Goal: Task Accomplishment & Management: Use online tool/utility

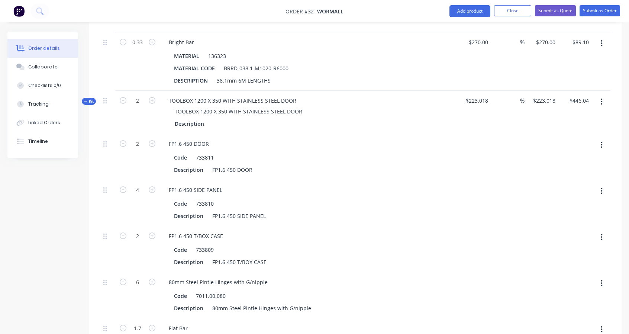
scroll to position [1165, 0]
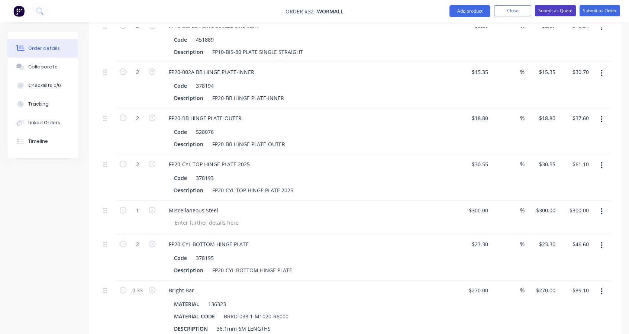
click at [557, 10] on button "Submit as Quote" at bounding box center [555, 10] width 41 height 11
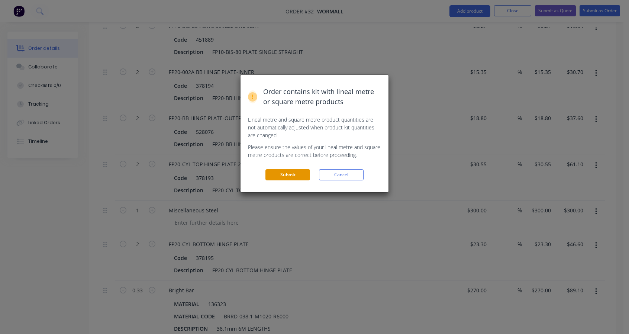
click at [290, 179] on button "Submit" at bounding box center [287, 174] width 45 height 11
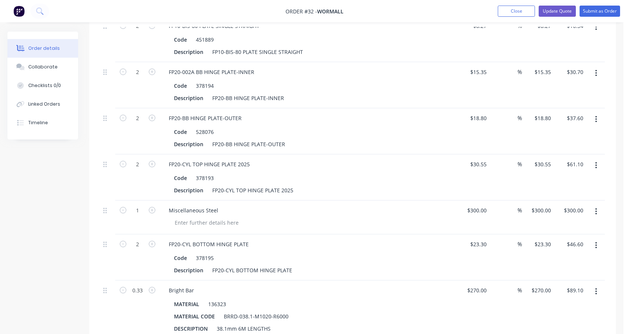
scroll to position [0, 0]
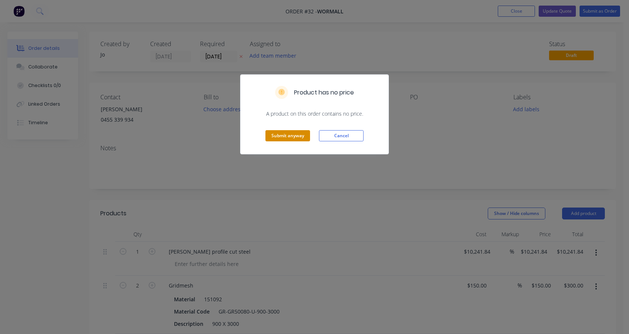
click at [289, 136] on button "Submit anyway" at bounding box center [287, 135] width 45 height 11
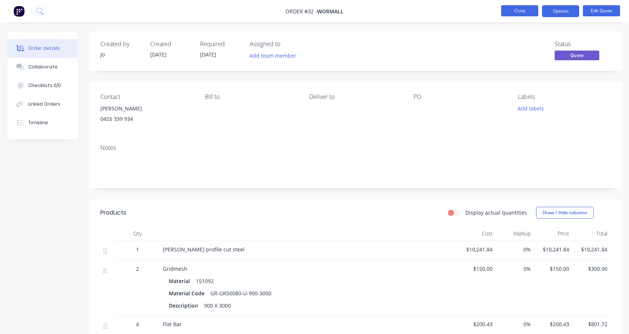
click at [511, 12] on button "Close" at bounding box center [519, 10] width 37 height 11
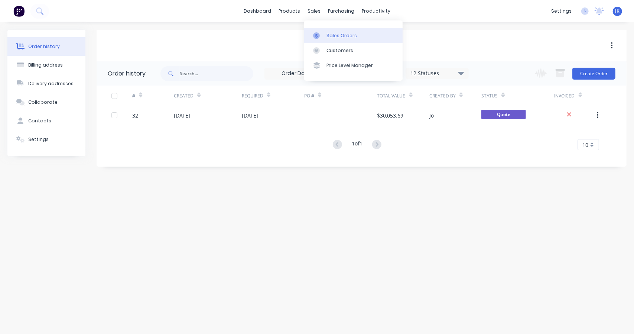
click at [321, 32] on div at bounding box center [318, 35] width 11 height 7
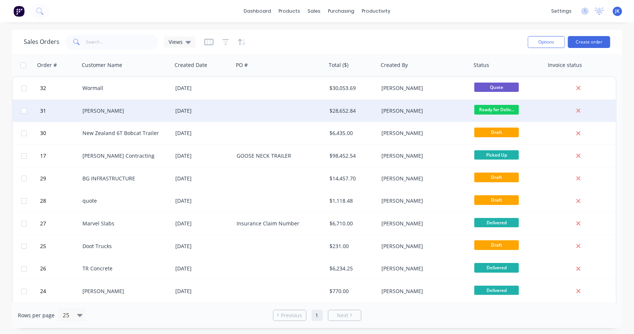
click at [166, 111] on div "[PERSON_NAME]" at bounding box center [125, 110] width 87 height 7
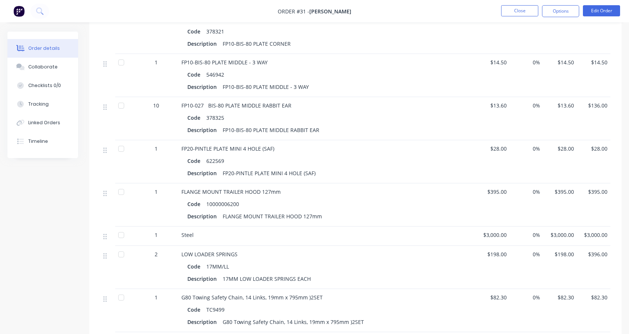
scroll to position [1085, 0]
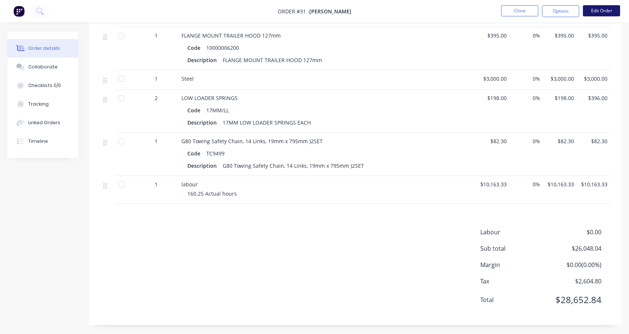
click at [602, 12] on button "Edit Order" at bounding box center [601, 10] width 37 height 11
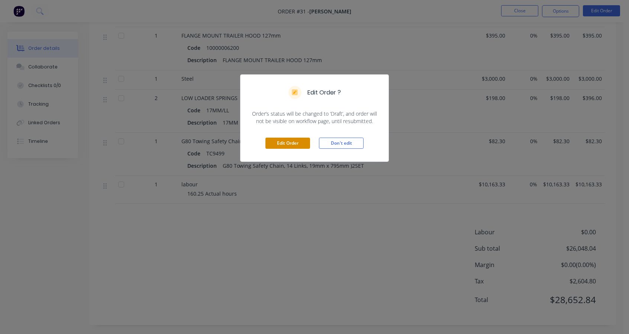
click at [297, 139] on button "Edit Order" at bounding box center [287, 142] width 45 height 11
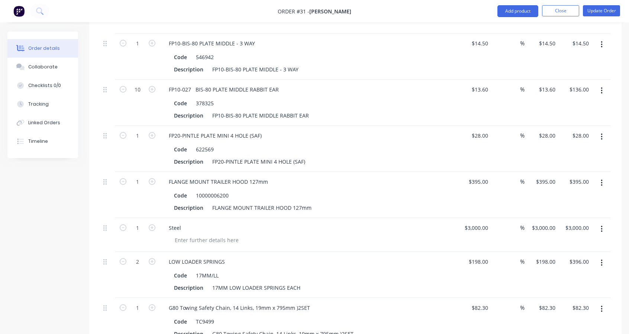
scroll to position [1301, 0]
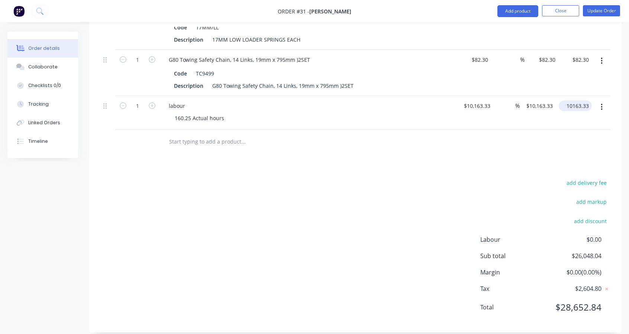
click at [589, 105] on input "10163.33" at bounding box center [577, 105] width 30 height 11
type input "$10,163.33"
click at [496, 102] on div "%" at bounding box center [508, 113] width 30 height 34
click at [491, 100] on div "1 labour 160.25 Actual hours 10163.33 $10,163.33 % $10,163.33 $10,163.33 $10,16…" at bounding box center [355, 113] width 510 height 34
type input "$92.00"
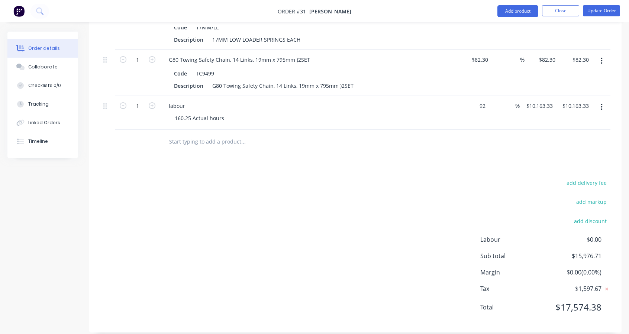
type input "$92.00"
click at [578, 107] on div "92.00 $92.00" at bounding box center [582, 105] width 20 height 11
type input "9291.27"
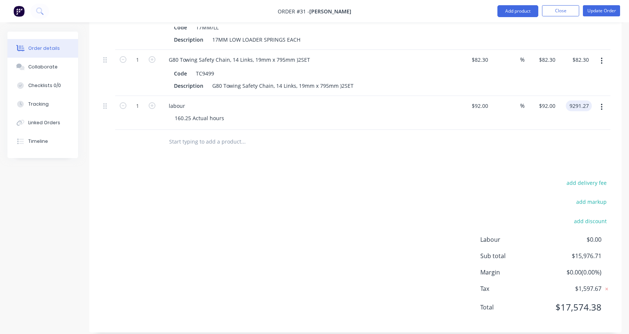
type input "9999.21"
type input "$9,291.27"
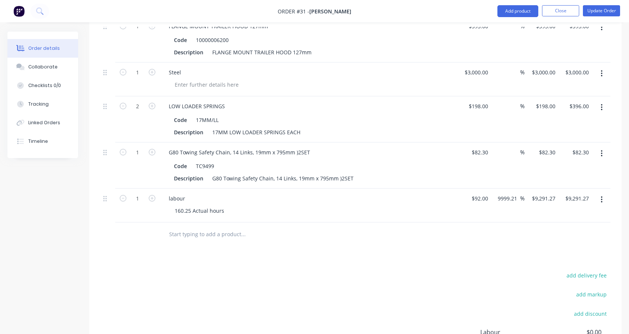
scroll to position [1177, 0]
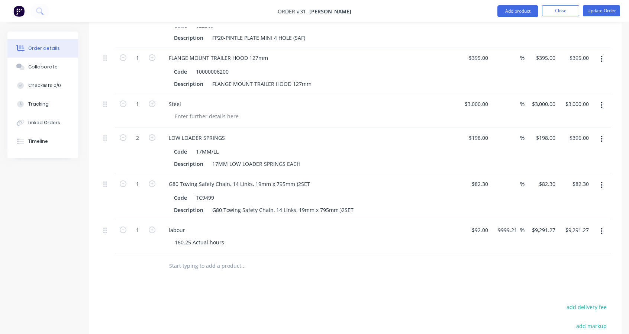
click at [194, 99] on div "Steel" at bounding box center [308, 103] width 291 height 11
click at [191, 112] on div at bounding box center [207, 116] width 76 height 11
drag, startPoint x: 178, startPoint y: 103, endPoint x: 171, endPoint y: 116, distance: 14.8
drag, startPoint x: 171, startPoint y: 116, endPoint x: 190, endPoint y: 113, distance: 18.4
drag, startPoint x: 190, startPoint y: 113, endPoint x: 184, endPoint y: 111, distance: 6.4
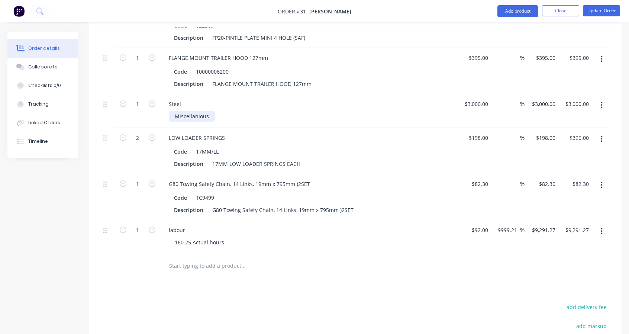
click at [184, 111] on div "Miscellanious" at bounding box center [192, 116] width 46 height 11
drag, startPoint x: 200, startPoint y: 116, endPoint x: 210, endPoint y: 121, distance: 11.1
click at [209, 120] on div "Steel Miscellanious" at bounding box center [308, 111] width 297 height 34
click at [218, 113] on div "Miscellanious" at bounding box center [311, 116] width 285 height 11
click at [509, 12] on button "Add product" at bounding box center [517, 11] width 41 height 12
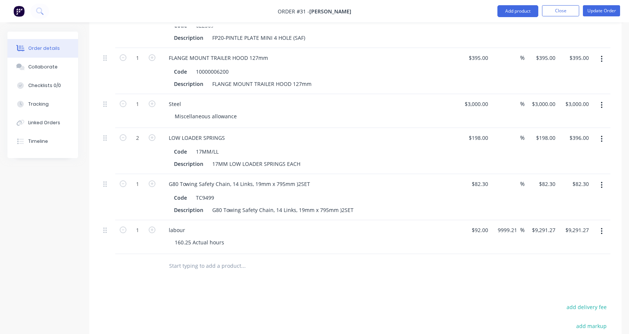
click at [216, 258] on input "text" at bounding box center [243, 265] width 149 height 15
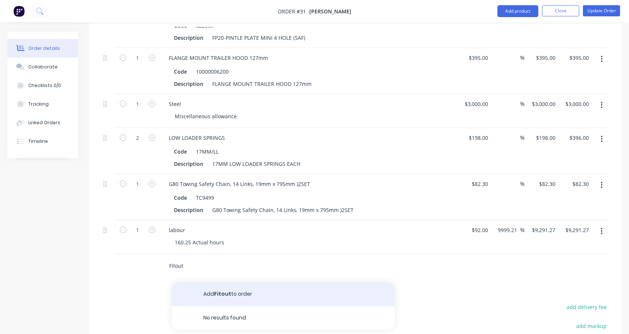
type input "Fitout"
click at [215, 292] on button "Add Fitout to order" at bounding box center [283, 294] width 223 height 24
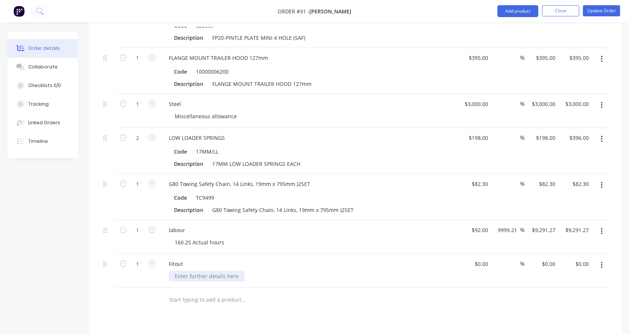
click at [200, 274] on div at bounding box center [207, 276] width 76 height 11
type input "$200.00"
click at [280, 300] on input "text" at bounding box center [243, 299] width 149 height 15
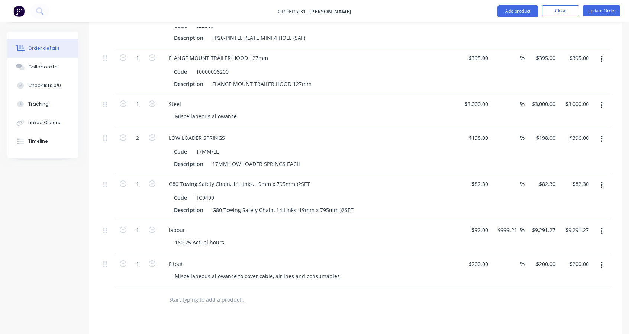
scroll to position [1180, 0]
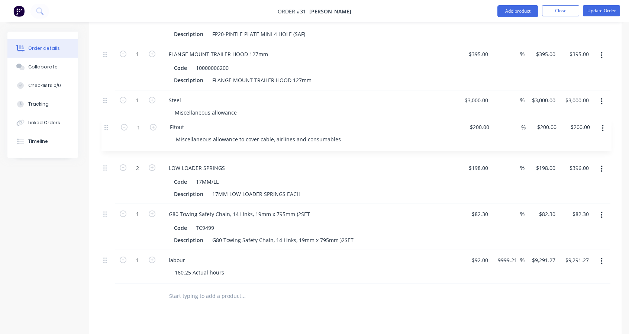
drag, startPoint x: 104, startPoint y: 261, endPoint x: 106, endPoint y: 126, distance: 135.3
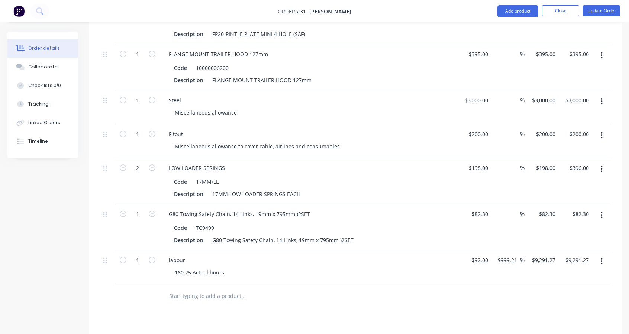
click at [191, 130] on div "Fitout" at bounding box center [308, 134] width 291 height 11
click at [182, 129] on div "Fitout" at bounding box center [176, 134] width 26 height 11
drag, startPoint x: 185, startPoint y: 130, endPoint x: 158, endPoint y: 126, distance: 27.1
click at [158, 126] on div "1 Fitout Miscellaneous allowance to cover cable, airlines and consumables $200.…" at bounding box center [355, 141] width 510 height 34
click at [185, 131] on div "Fitout" at bounding box center [176, 134] width 26 height 11
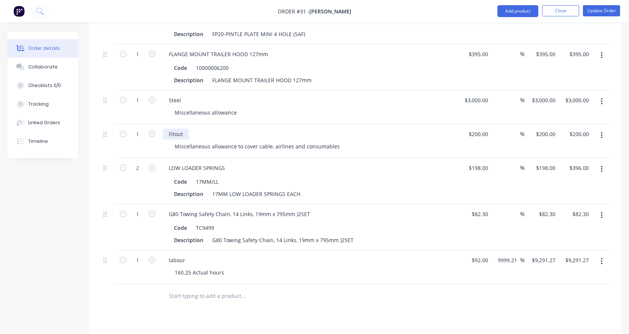
drag, startPoint x: 186, startPoint y: 131, endPoint x: 158, endPoint y: 134, distance: 28.4
click at [158, 134] on div "1 Fitout Miscellaneous allowance to cover cable, airlines and consumables $200.…" at bounding box center [355, 141] width 510 height 34
click at [317, 136] on div "Fitout Miscellaneous allowance to cover cable, airlines and consumables" at bounding box center [308, 141] width 297 height 34
click at [331, 142] on div "Miscellaneous allowance to cover cable, airlines and consumables" at bounding box center [257, 146] width 177 height 11
click at [335, 142] on div "Miscellaneous allowance to cover cable, airlines and consumables" at bounding box center [257, 146] width 177 height 11
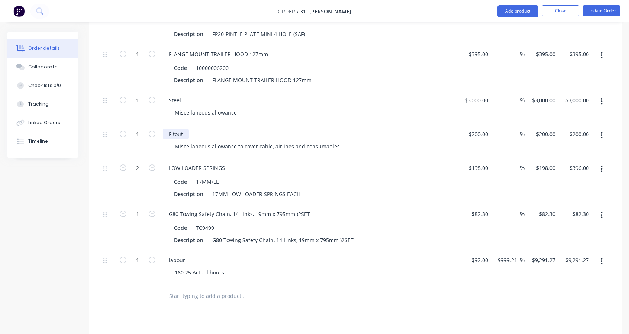
click at [179, 129] on div "Fitout" at bounding box center [176, 134] width 26 height 11
click at [169, 131] on div "Fitout" at bounding box center [176, 134] width 26 height 11
click at [334, 143] on div "Miscellaneous allowance to cover cable, airlines and consumables" at bounding box center [257, 146] width 177 height 11
click at [488, 132] on input "200" at bounding box center [479, 134] width 23 height 11
type input "$300.00"
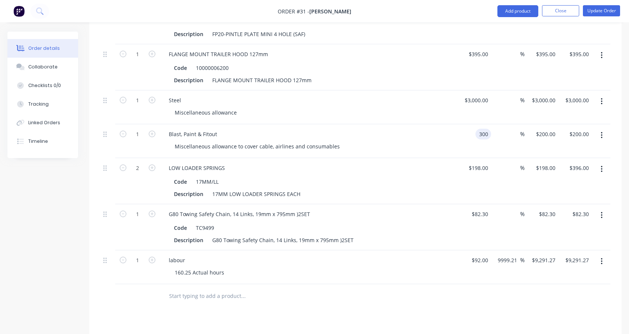
type input "$300.00"
click at [401, 294] on div at bounding box center [294, 295] width 262 height 15
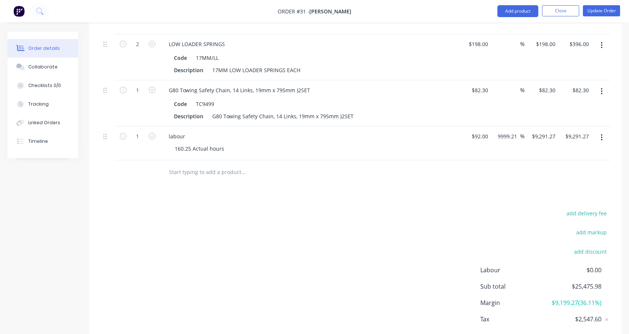
scroll to position [1340, 0]
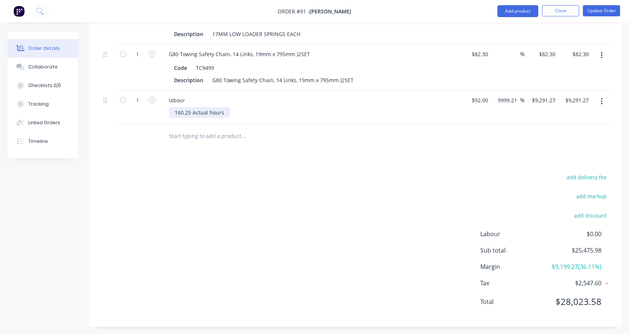
click at [195, 111] on div "160.25 Actual hours" at bounding box center [199, 112] width 61 height 11
click at [190, 108] on div "160.25 Actual hours" at bounding box center [199, 112] width 61 height 11
drag, startPoint x: 190, startPoint y: 109, endPoint x: 168, endPoint y: 106, distance: 22.4
click at [168, 106] on div "labour 160.25 Actual hours" at bounding box center [308, 107] width 297 height 34
click at [226, 181] on div "add delivery fee add markup add discount Labour $0.00 Sub total $25,475.98 Marg…" at bounding box center [355, 243] width 510 height 143
